Goal: Transaction & Acquisition: Book appointment/travel/reservation

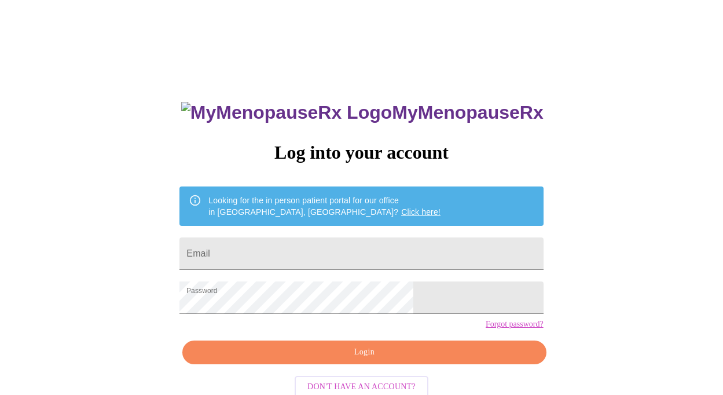
click at [349, 360] on span "Login" at bounding box center [364, 352] width 337 height 14
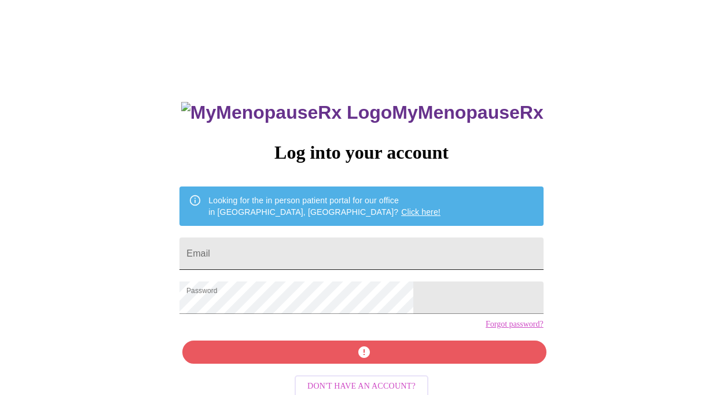
click at [312, 251] on input "Email" at bounding box center [362, 253] width 364 height 32
type input "evebowers4@gmail.com"
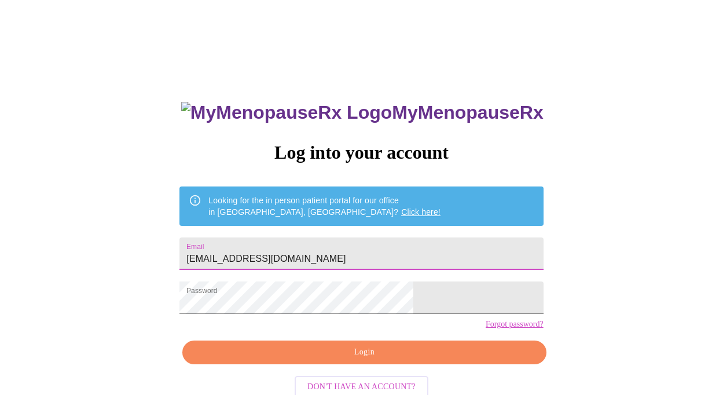
click at [358, 360] on span "Login" at bounding box center [364, 352] width 337 height 14
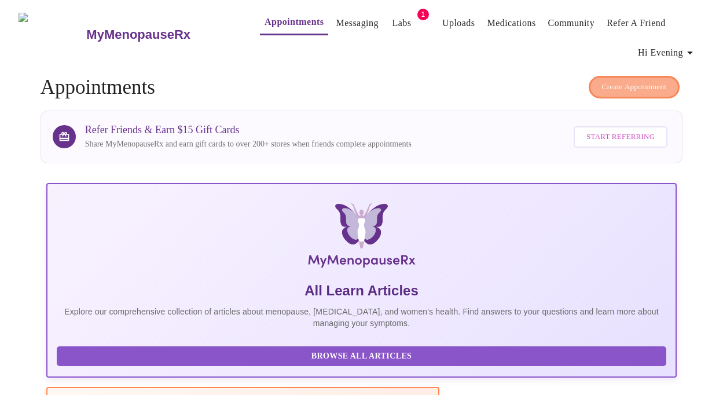
click at [637, 82] on span "Create Appointment" at bounding box center [634, 87] width 65 height 13
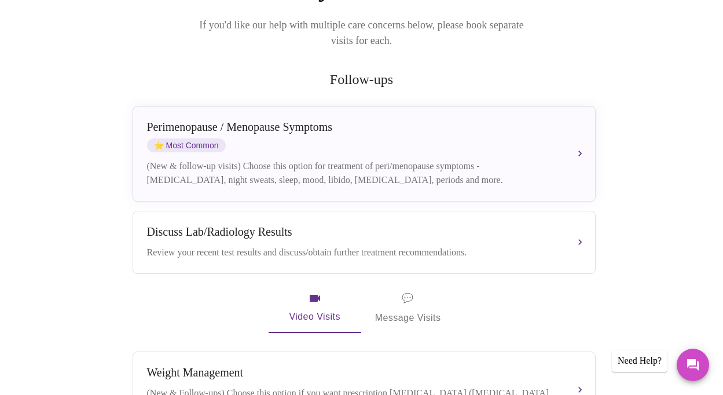
scroll to position [162, 0]
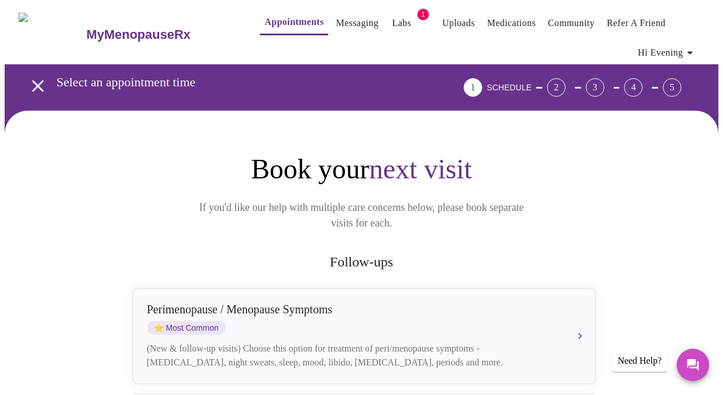
click at [697, 46] on icon "button" at bounding box center [691, 53] width 14 height 14
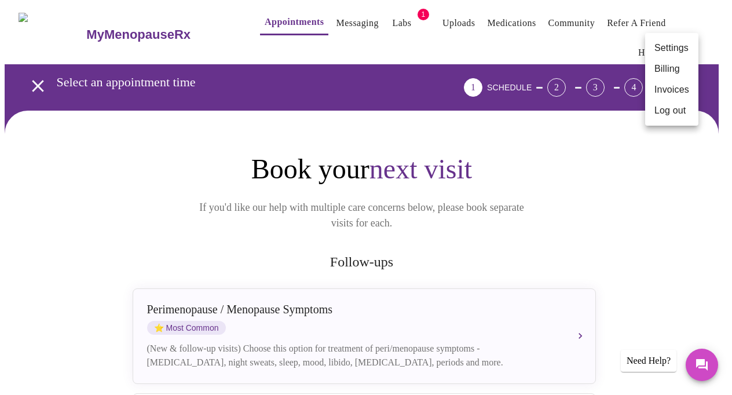
click at [678, 207] on div at bounding box center [366, 197] width 732 height 395
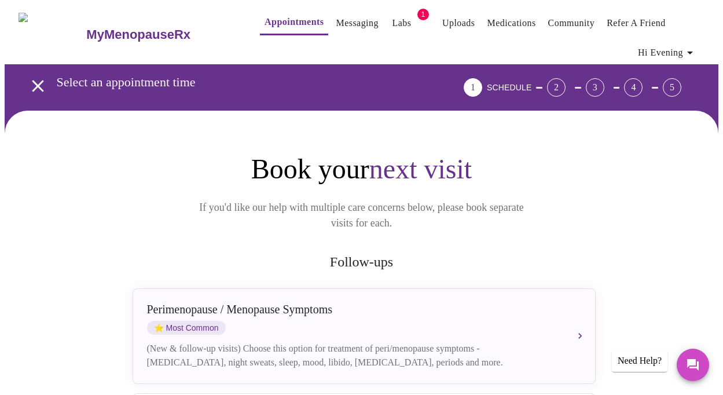
click at [566, 82] on div "2" at bounding box center [556, 87] width 19 height 19
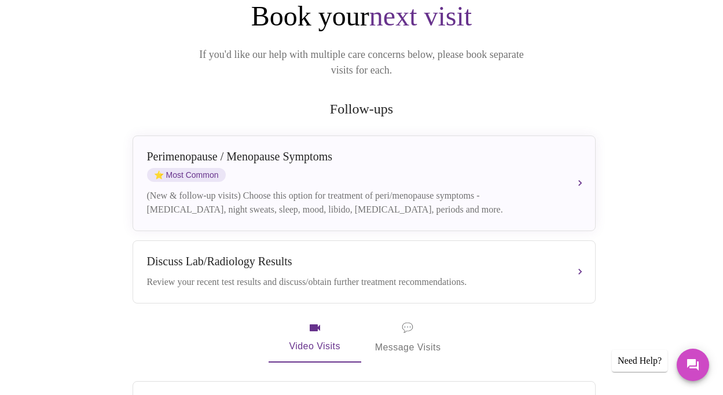
scroll to position [154, 0]
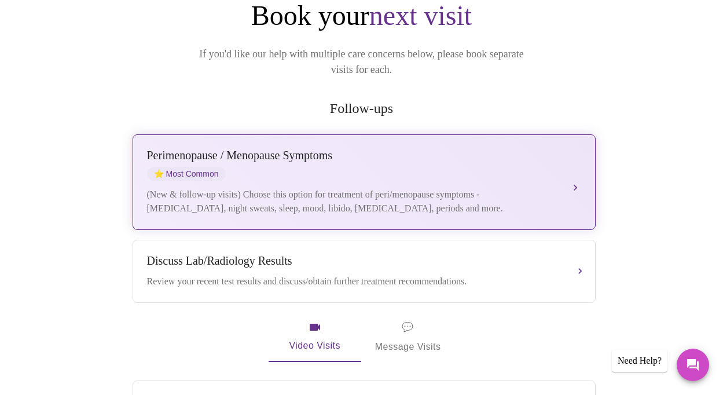
click at [462, 162] on div "[MEDICAL_DATA] / Menopause Symptoms ⭐ Most Common" at bounding box center [352, 165] width 411 height 32
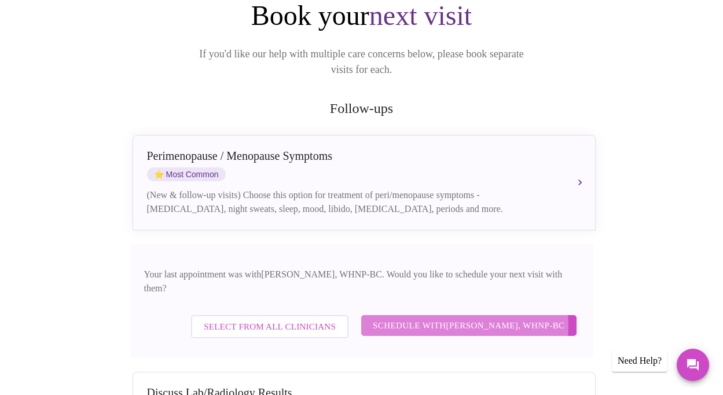
click at [465, 318] on span "Schedule with [PERSON_NAME], WHNP-BC" at bounding box center [469, 325] width 192 height 15
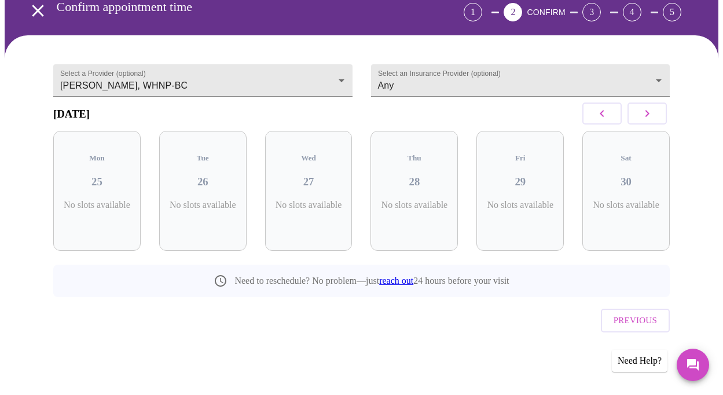
scroll to position [57, 0]
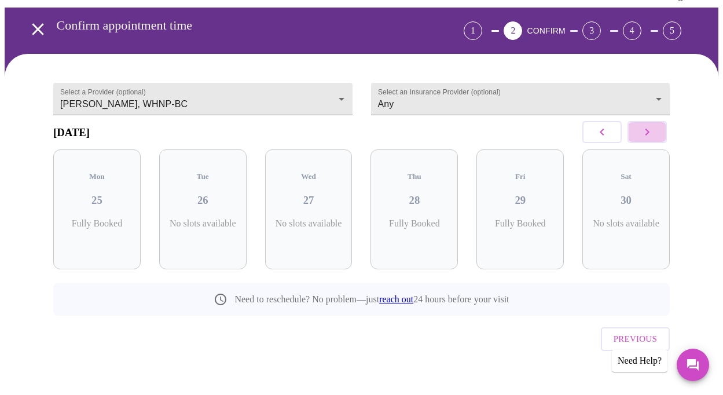
click at [654, 137] on icon "button" at bounding box center [648, 132] width 14 height 14
click at [654, 138] on icon "button" at bounding box center [648, 132] width 14 height 14
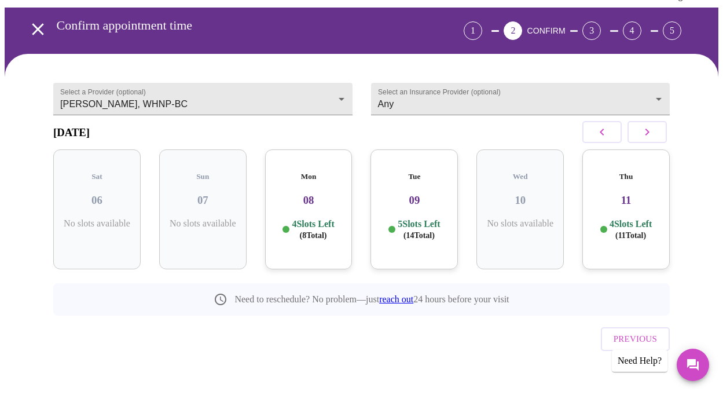
click at [305, 172] on h5 "Mon" at bounding box center [309, 176] width 69 height 9
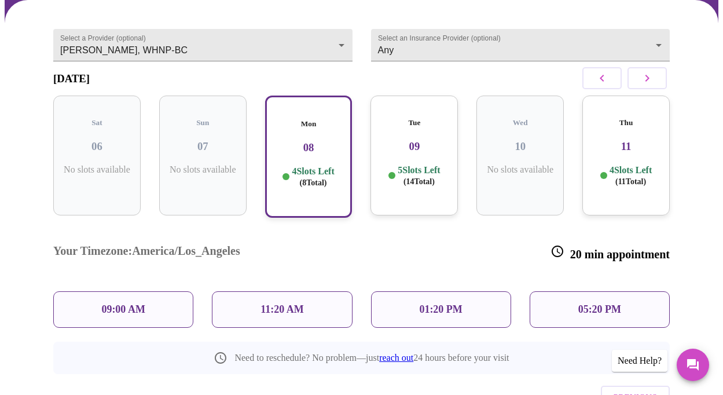
scroll to position [150, 0]
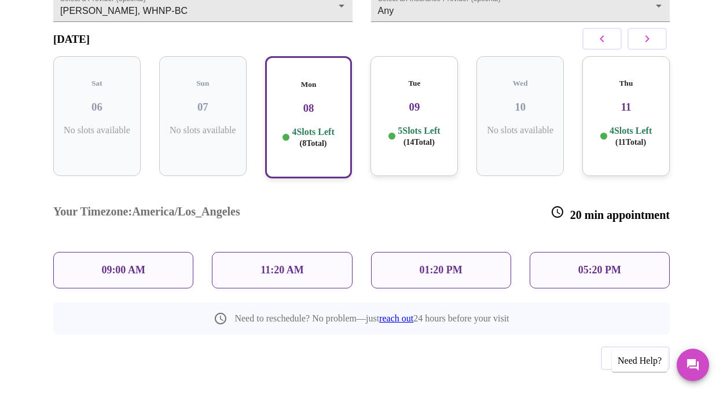
click at [600, 264] on p "05:20 PM" at bounding box center [600, 270] width 43 height 12
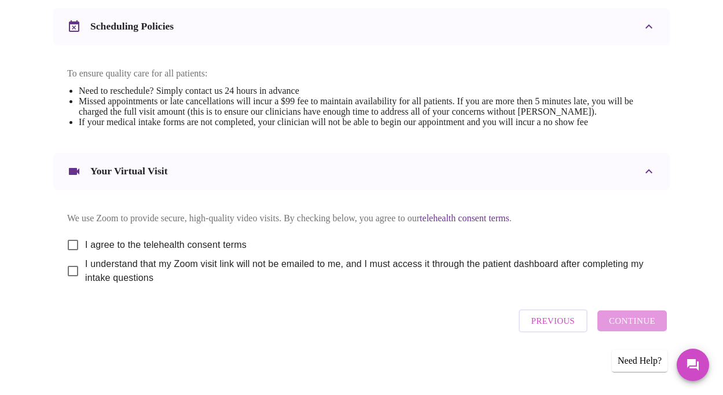
scroll to position [464, 0]
click at [71, 238] on input "I agree to the telehealth consent terms" at bounding box center [73, 245] width 24 height 24
checkbox input "true"
click at [67, 271] on input "I understand that my Zoom visit link will not be emailed to me, and I must acce…" at bounding box center [73, 271] width 24 height 24
checkbox input "true"
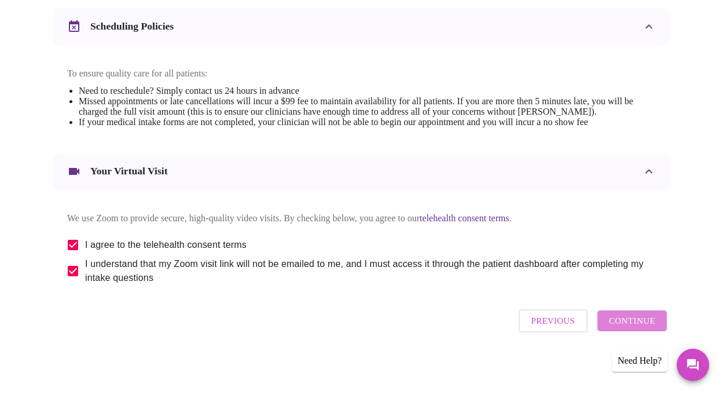
click at [639, 321] on span "Continue" at bounding box center [632, 320] width 46 height 15
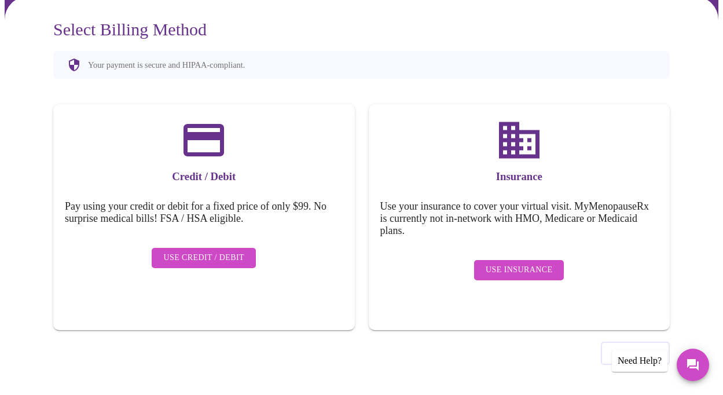
click at [523, 263] on span "Use Insurance" at bounding box center [519, 270] width 67 height 14
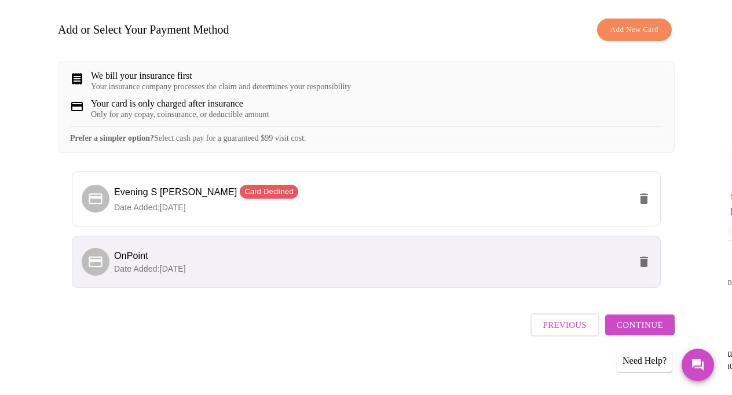
scroll to position [177, 0]
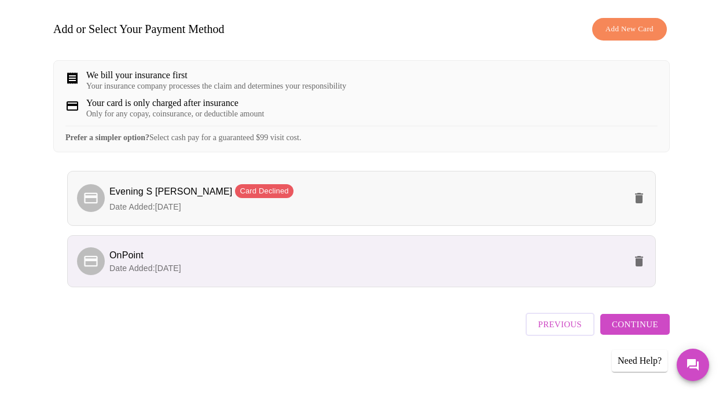
click at [640, 205] on icon "delete" at bounding box center [640, 198] width 14 height 14
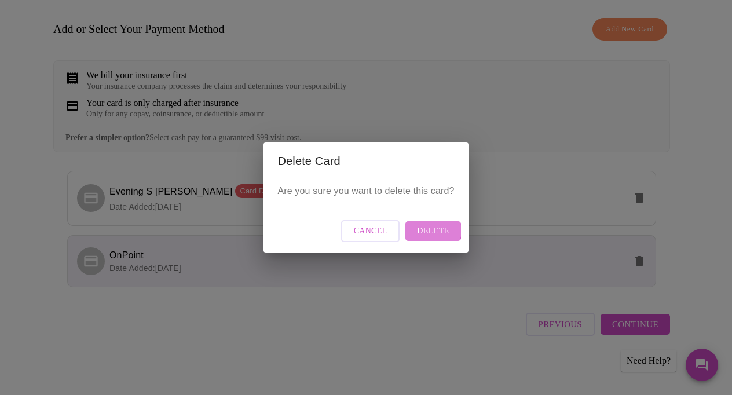
click at [433, 231] on span "Delete" at bounding box center [433, 231] width 32 height 14
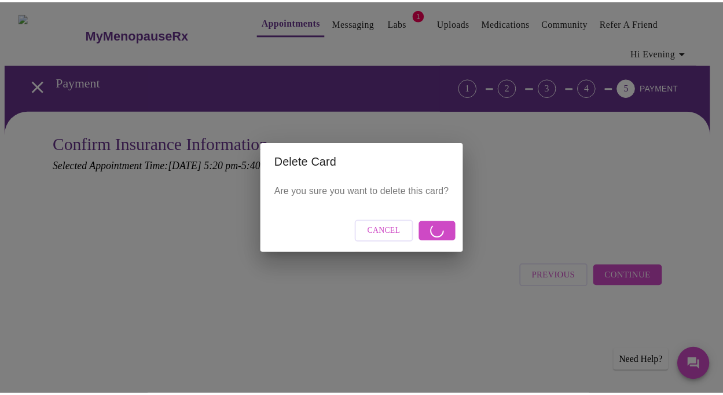
scroll to position [0, 0]
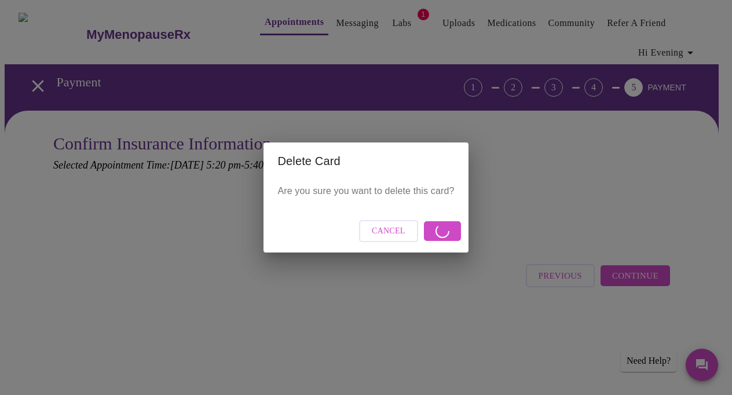
click at [395, 235] on span "Cancel" at bounding box center [389, 231] width 34 height 14
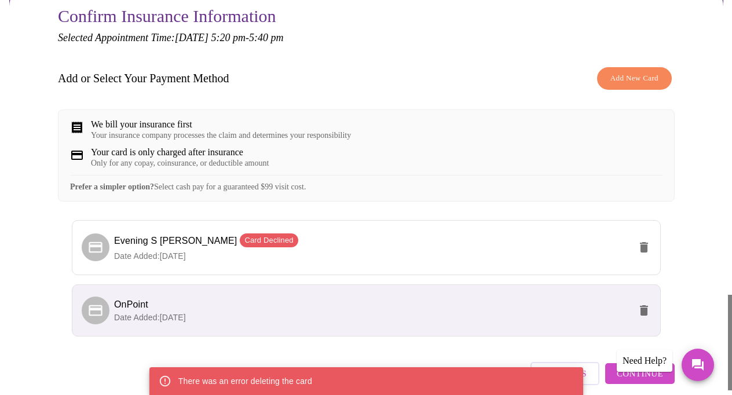
scroll to position [127, 0]
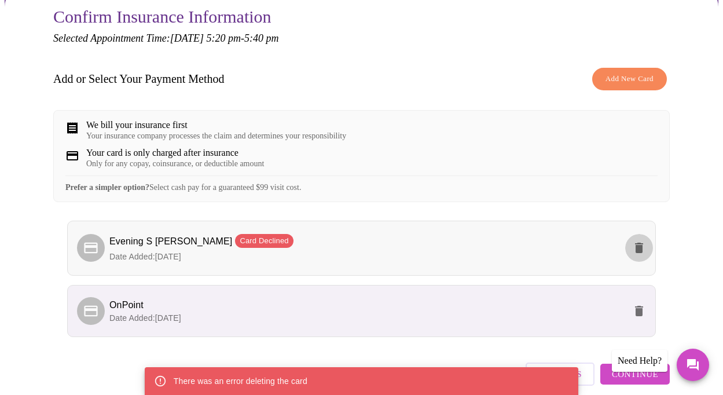
click at [644, 253] on icon "delete" at bounding box center [639, 248] width 8 height 10
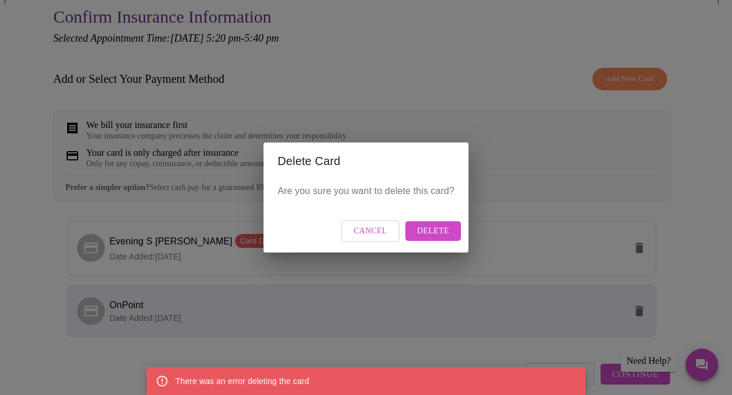
click at [441, 232] on span "Delete" at bounding box center [433, 231] width 32 height 14
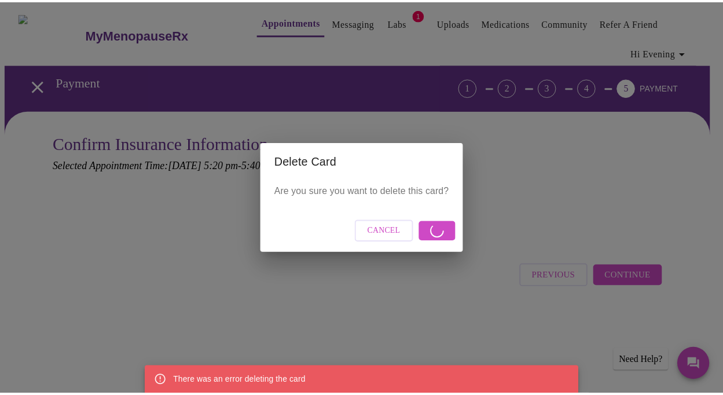
scroll to position [0, 0]
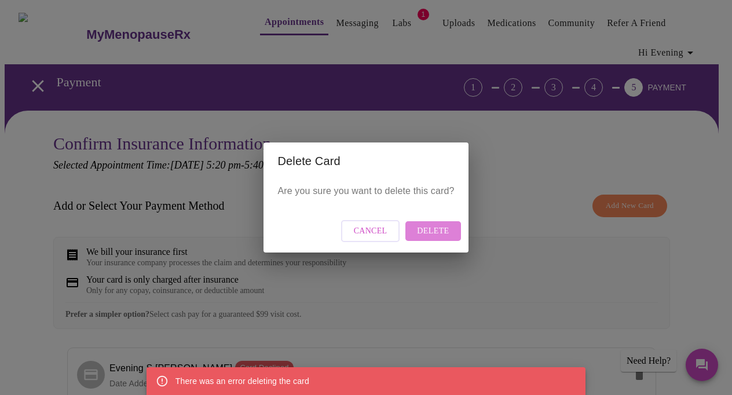
click at [438, 227] on span "Delete" at bounding box center [433, 231] width 32 height 14
click at [364, 231] on span "Cancel" at bounding box center [371, 231] width 34 height 14
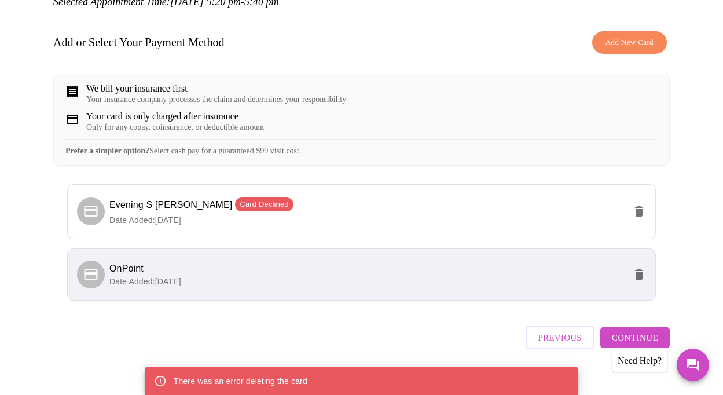
scroll to position [166, 0]
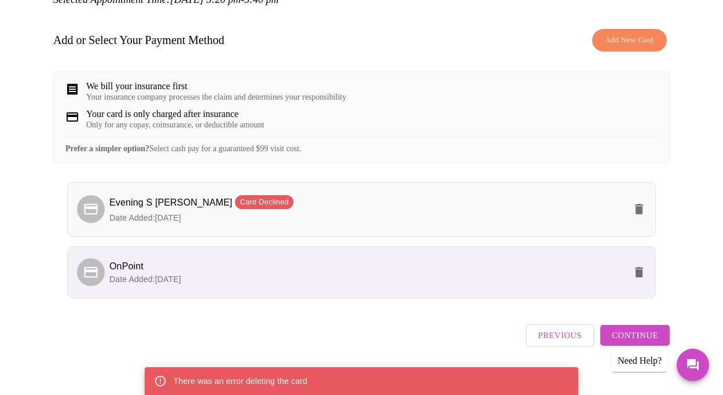
click at [140, 207] on span "Evening S [PERSON_NAME] Card Declined" at bounding box center [201, 203] width 184 height 10
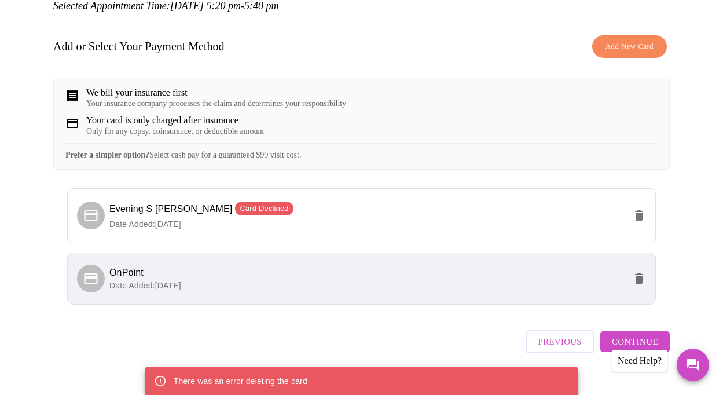
scroll to position [188, 0]
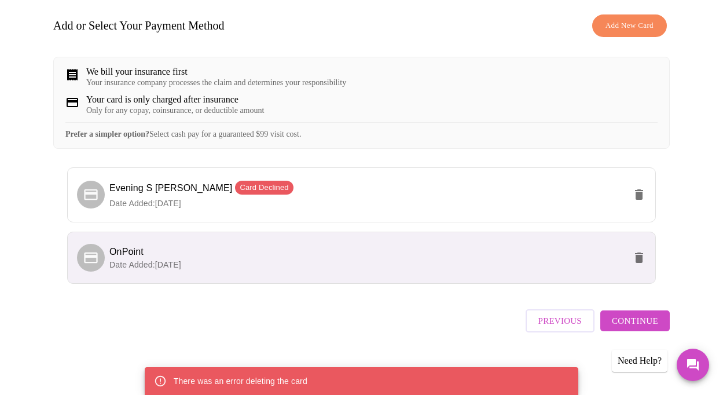
click at [648, 321] on span "Continue" at bounding box center [635, 320] width 46 height 15
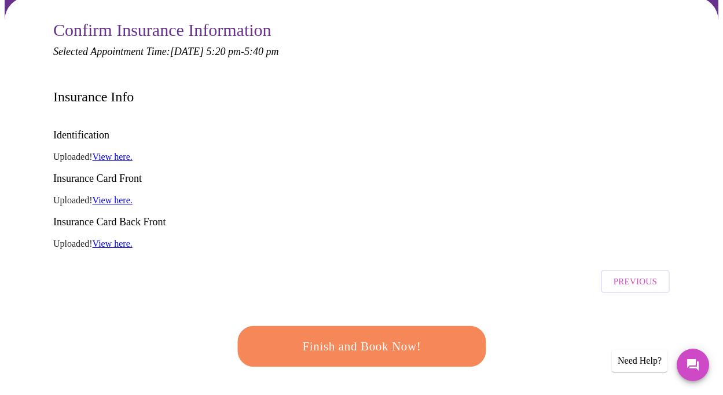
scroll to position [115, 0]
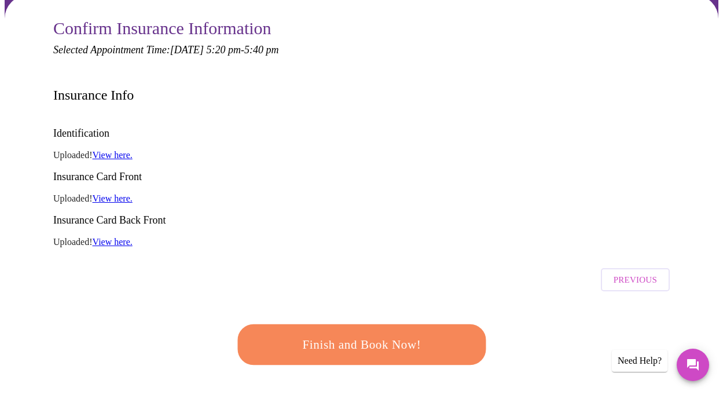
click at [653, 272] on span "Previous" at bounding box center [635, 279] width 43 height 15
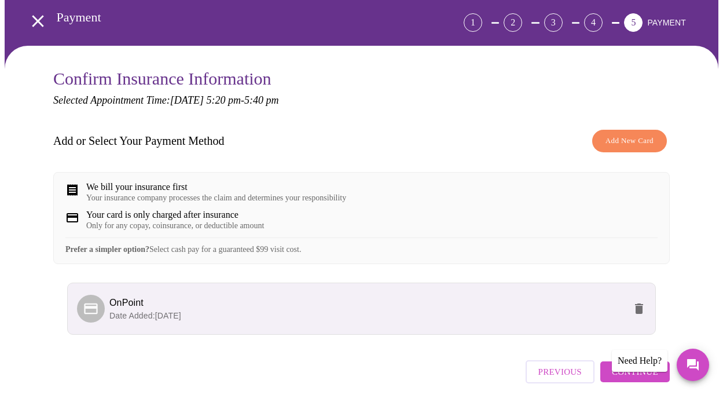
scroll to position [124, 0]
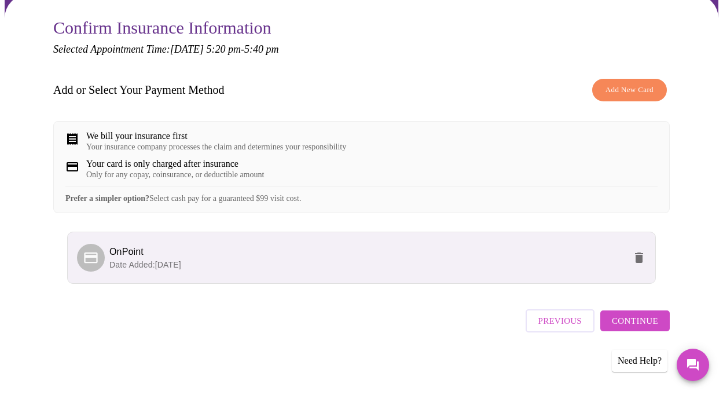
click at [565, 323] on span "Previous" at bounding box center [560, 320] width 43 height 15
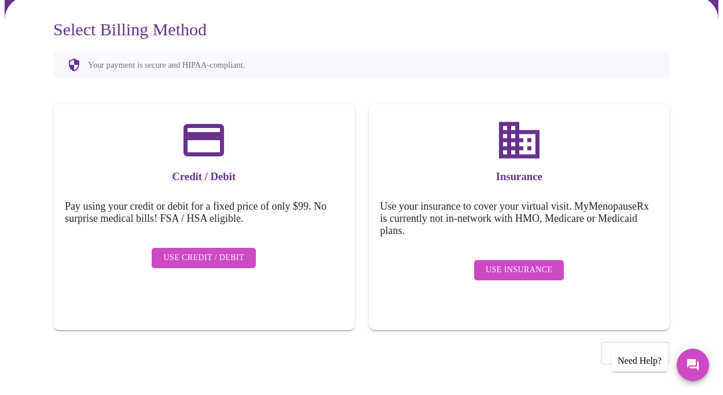
click at [633, 346] on span "Previous" at bounding box center [635, 353] width 43 height 15
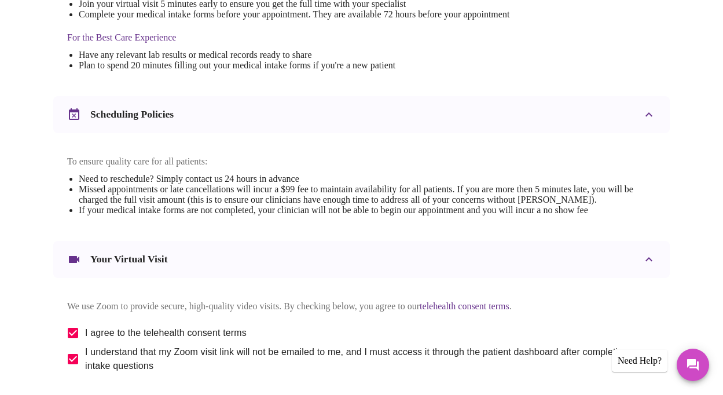
scroll to position [415, 0]
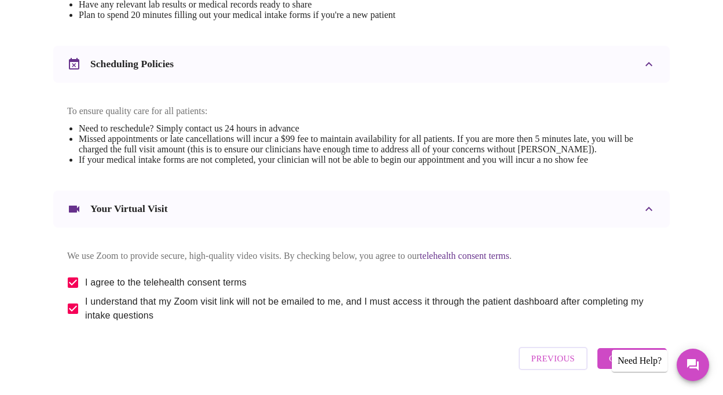
click at [561, 366] on span "Previous" at bounding box center [553, 358] width 43 height 15
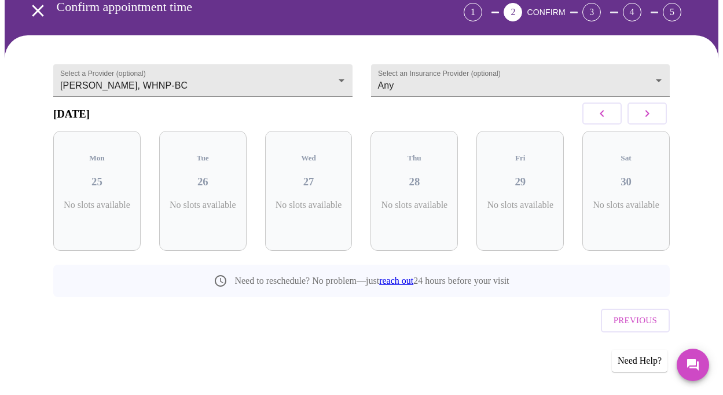
scroll to position [57, 0]
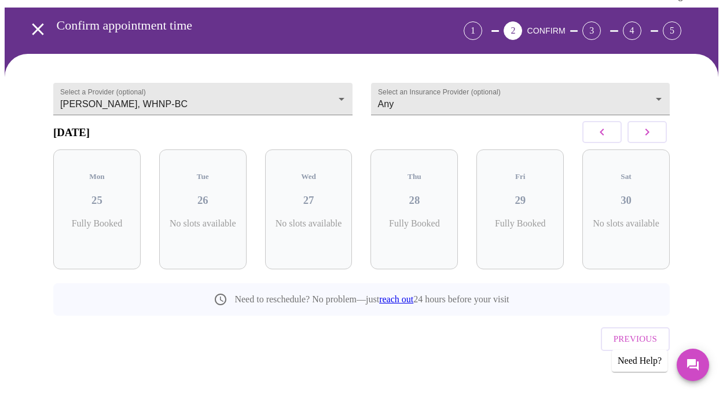
click at [648, 136] on icon "button" at bounding box center [648, 132] width 14 height 14
click at [394, 172] on h5 "Tue" at bounding box center [414, 176] width 69 height 9
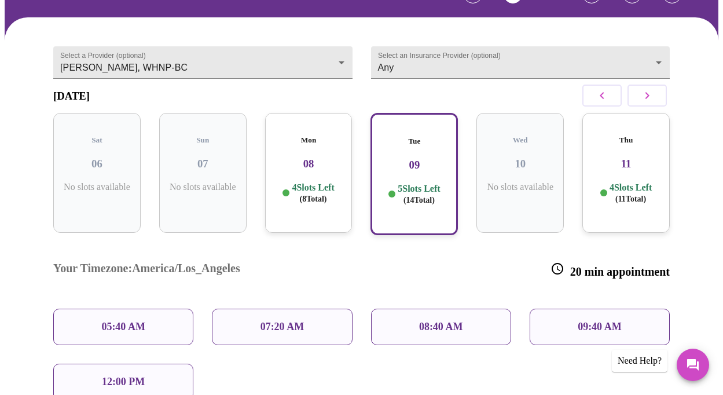
scroll to position [92, 0]
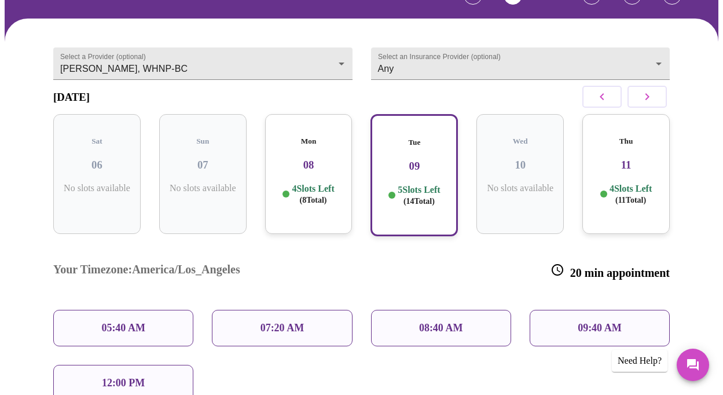
click at [634, 165] on h3 "11" at bounding box center [626, 165] width 69 height 13
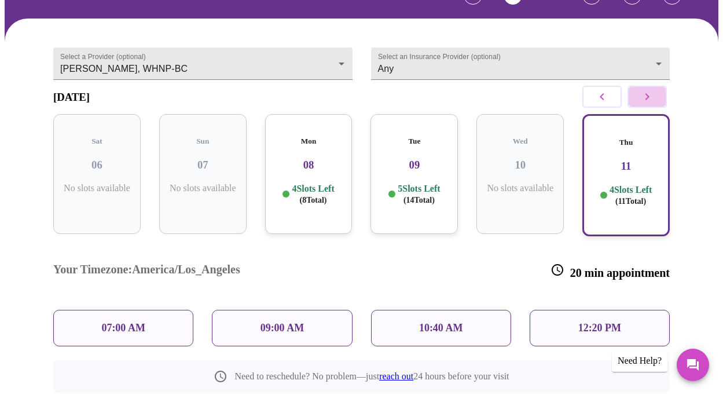
click at [661, 101] on button "button" at bounding box center [647, 97] width 39 height 22
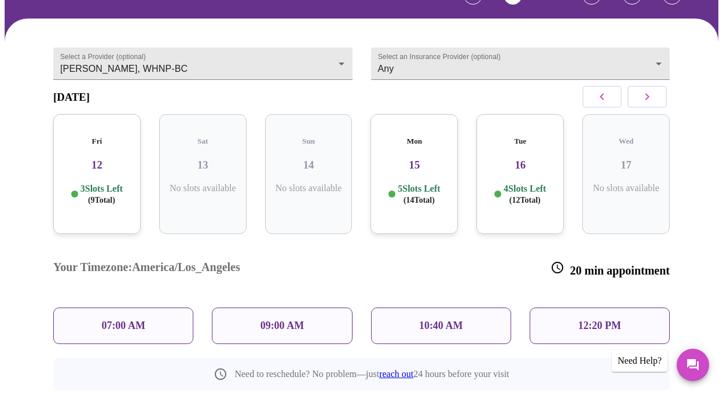
click at [107, 159] on h3 "12" at bounding box center [97, 165] width 69 height 13
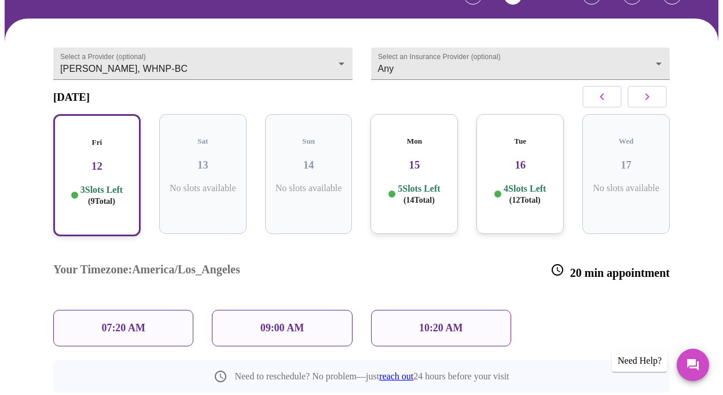
click at [421, 159] on h3 "15" at bounding box center [414, 165] width 69 height 13
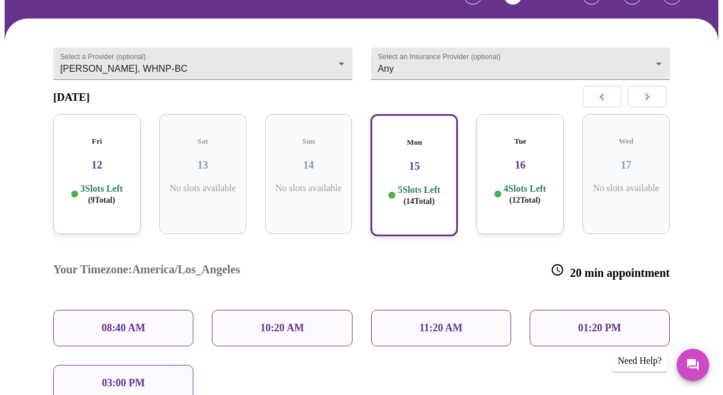
click at [525, 159] on h3 "16" at bounding box center [520, 165] width 69 height 13
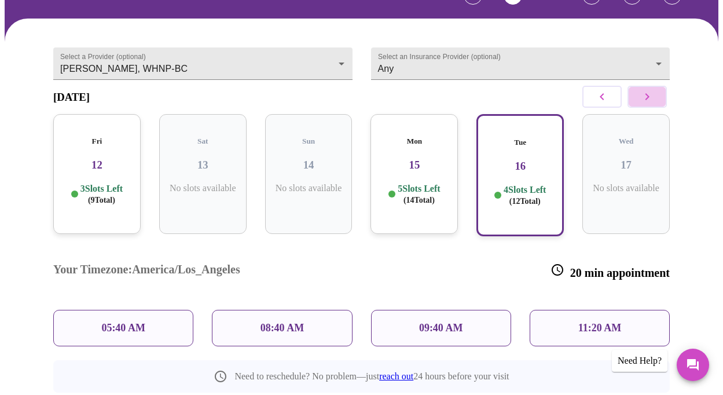
click at [655, 104] on icon "button" at bounding box center [648, 97] width 14 height 14
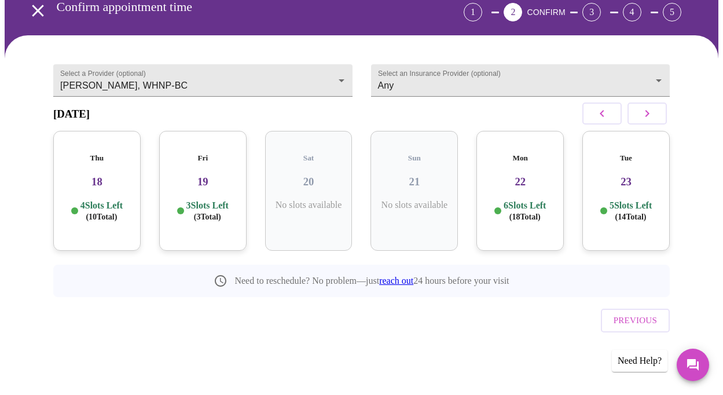
scroll to position [57, 0]
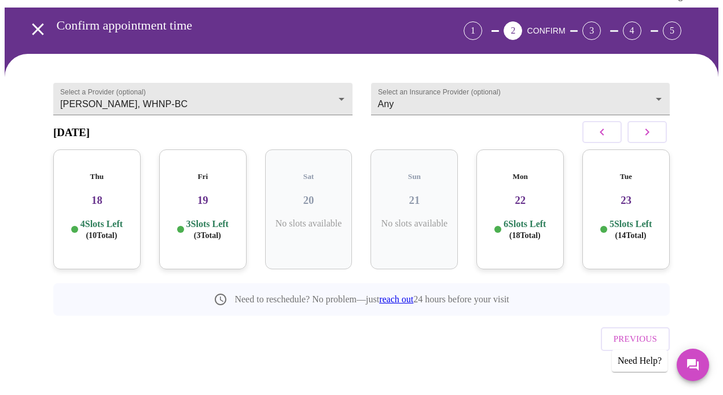
click at [181, 203] on div "Fri 19 3 Slots Left ( 3 Total)" at bounding box center [202, 209] width 87 height 120
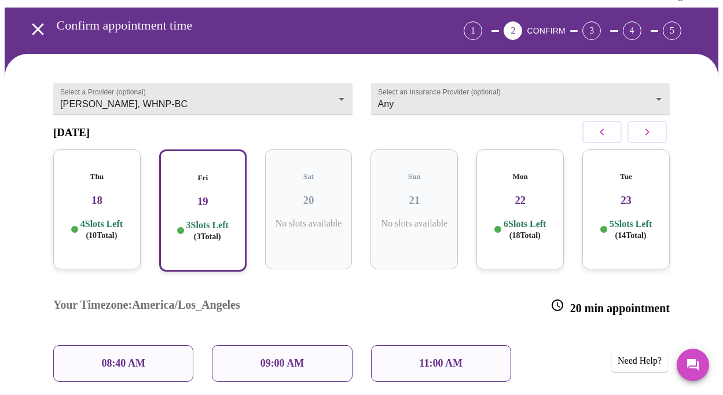
click at [115, 198] on h3 "18" at bounding box center [97, 200] width 69 height 13
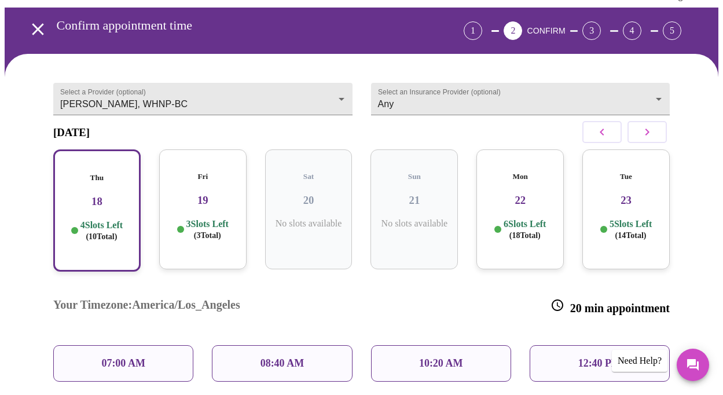
click at [532, 194] on h3 "22" at bounding box center [520, 200] width 69 height 13
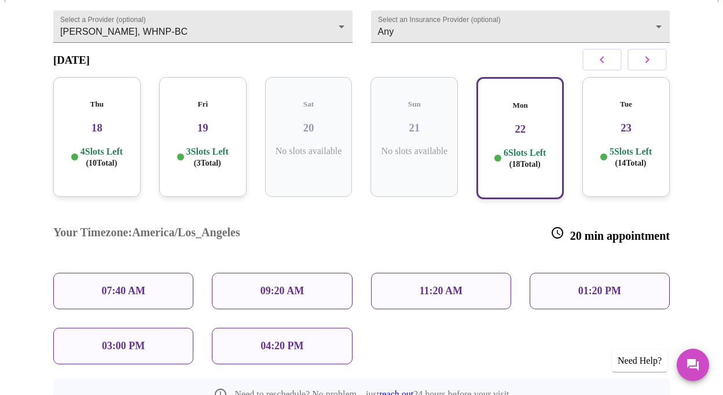
scroll to position [154, 0]
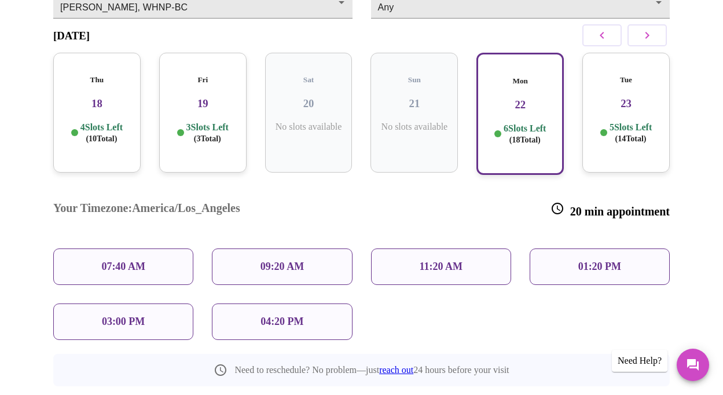
click at [274, 316] on p "04:20 PM" at bounding box center [282, 322] width 43 height 12
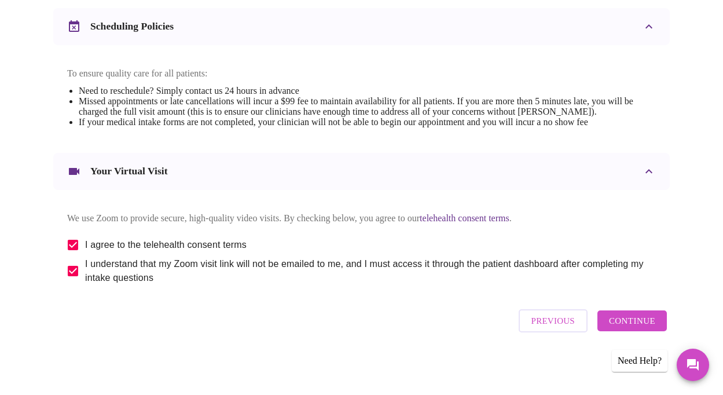
scroll to position [464, 0]
click at [633, 325] on span "Continue" at bounding box center [632, 320] width 46 height 15
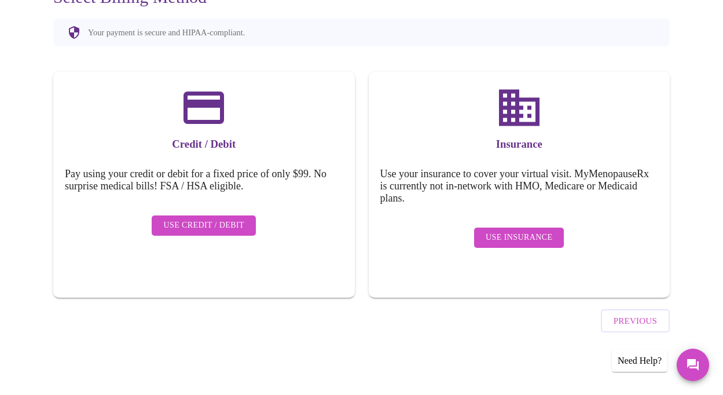
scroll to position [114, 0]
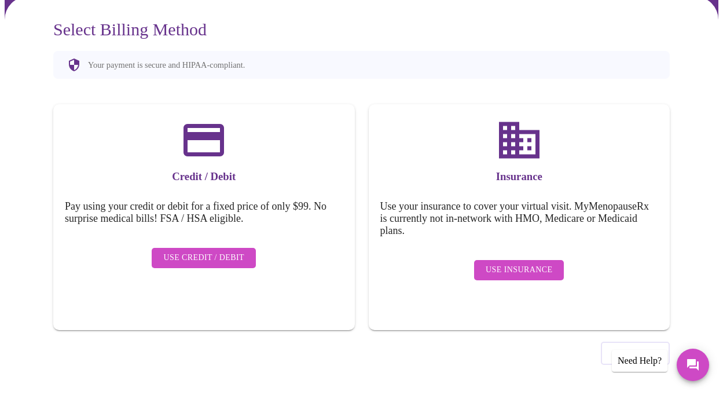
click at [523, 263] on span "Use Insurance" at bounding box center [519, 270] width 67 height 14
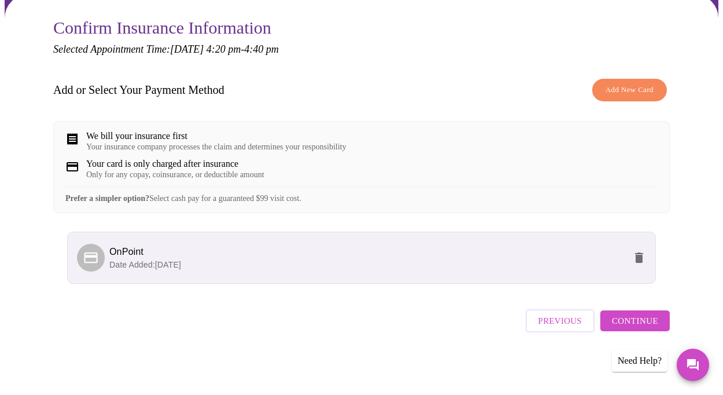
scroll to position [124, 0]
click at [638, 328] on span "Continue" at bounding box center [635, 320] width 46 height 15
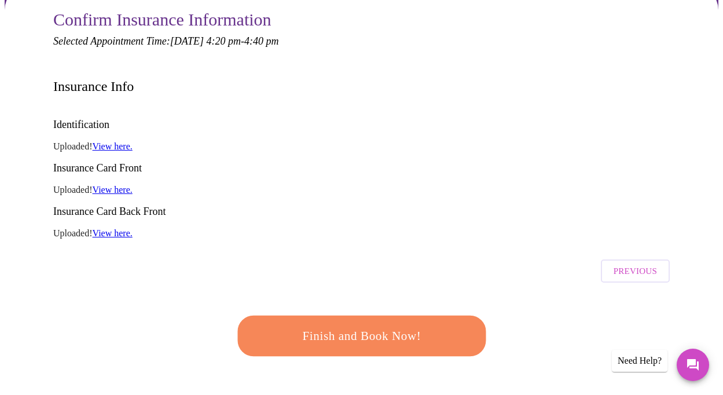
click at [422, 326] on span "Finish and Book Now!" at bounding box center [362, 336] width 214 height 21
